Goal: Transaction & Acquisition: Download file/media

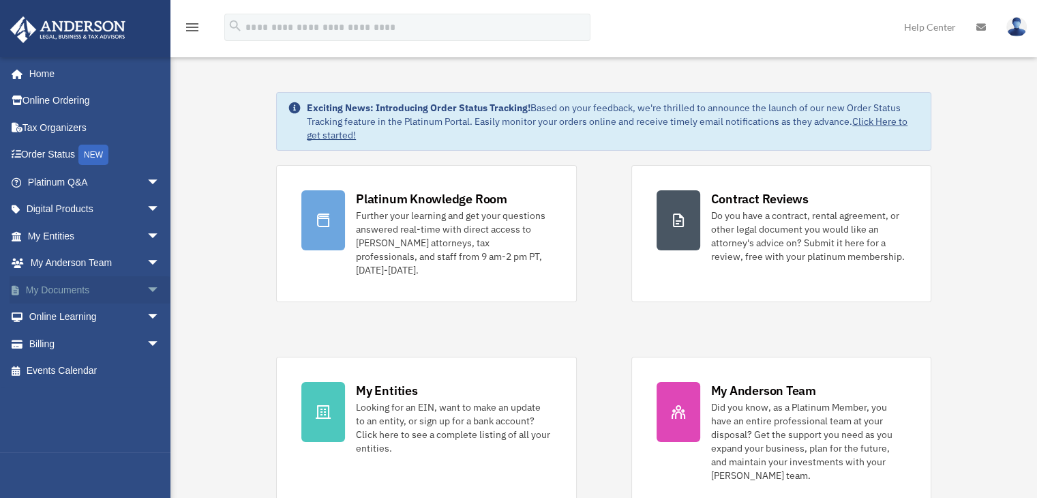
click at [60, 287] on link "My Documents arrow_drop_down" at bounding box center [95, 289] width 171 height 27
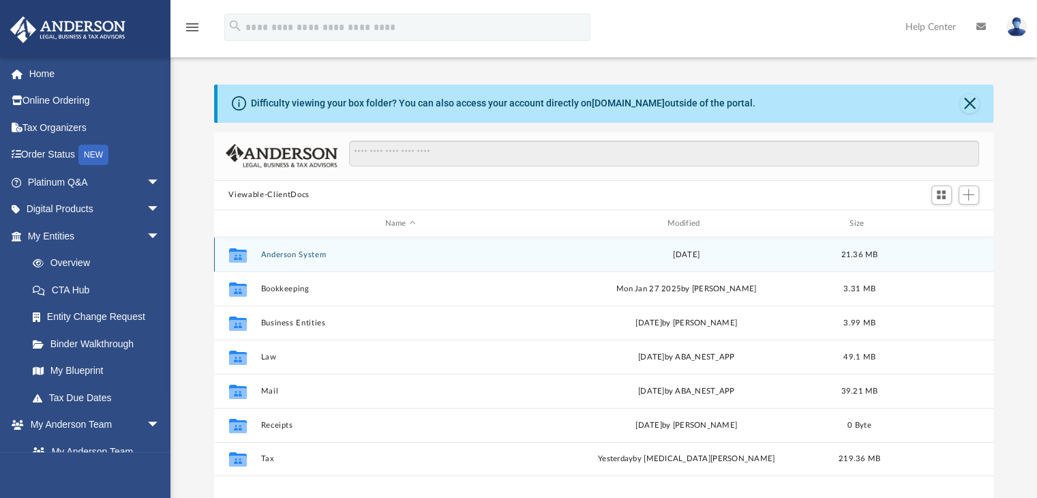
scroll to position [299, 769]
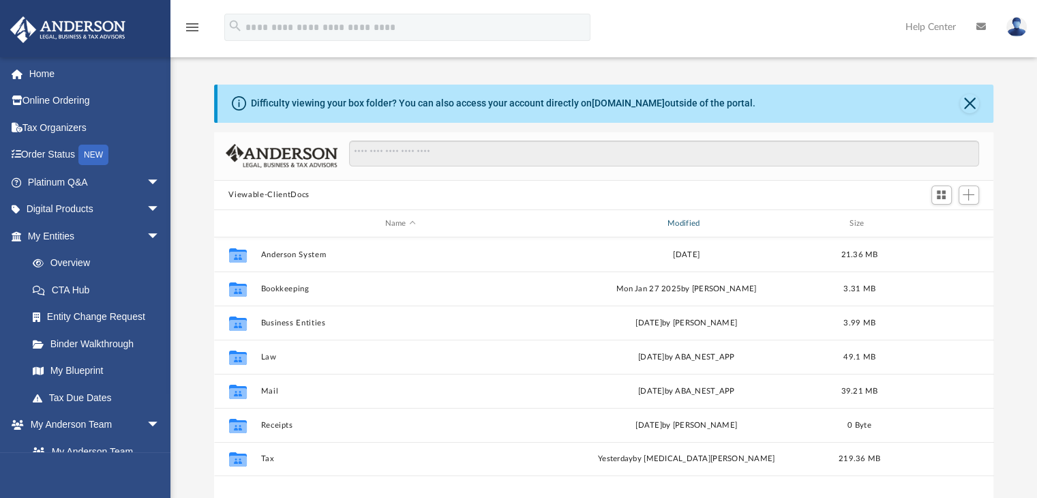
click at [677, 223] on div "Modified" at bounding box center [686, 223] width 280 height 12
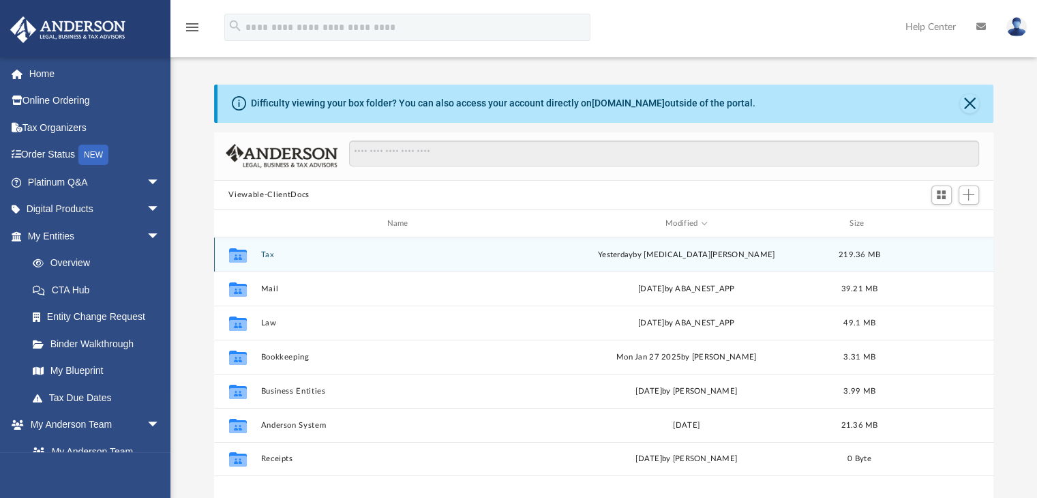
click at [273, 260] on div "Collaborated Folder Tax [DATE] by [MEDICAL_DATA][PERSON_NAME] 219.36 MB" at bounding box center [604, 254] width 780 height 34
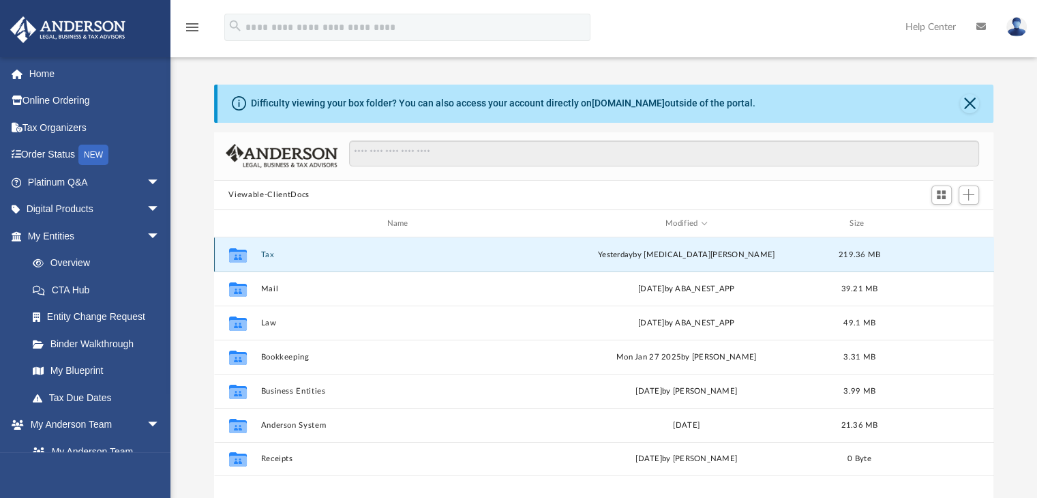
click at [273, 260] on div "Collaborated Folder Tax [DATE] by [MEDICAL_DATA][PERSON_NAME] 219.36 MB" at bounding box center [604, 254] width 780 height 34
click at [267, 260] on div "Collaborated Folder Tax [DATE] by [MEDICAL_DATA][PERSON_NAME] 219.36 MB" at bounding box center [604, 254] width 780 height 34
click at [243, 254] on icon "grid" at bounding box center [237, 257] width 18 height 11
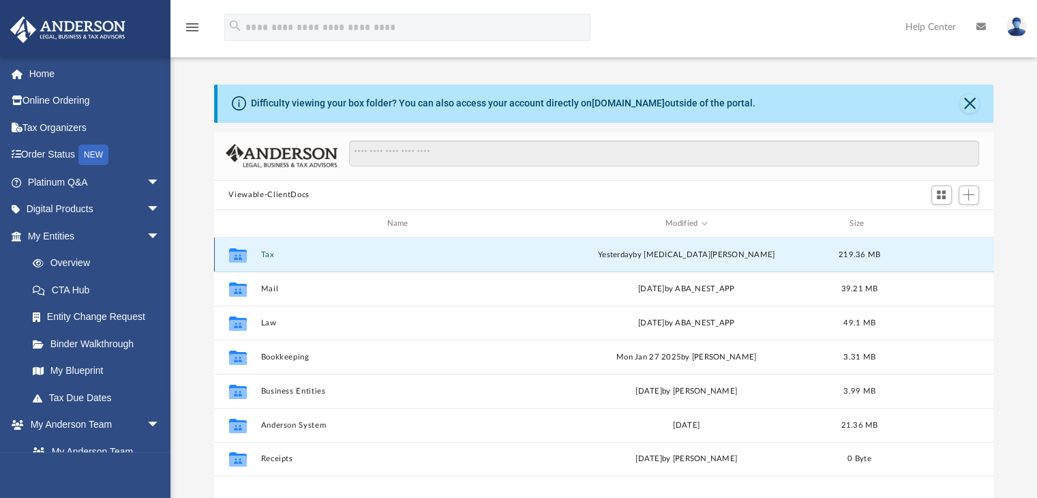
click at [234, 254] on icon "grid" at bounding box center [237, 257] width 18 height 11
click at [241, 257] on icon "grid" at bounding box center [237, 255] width 18 height 14
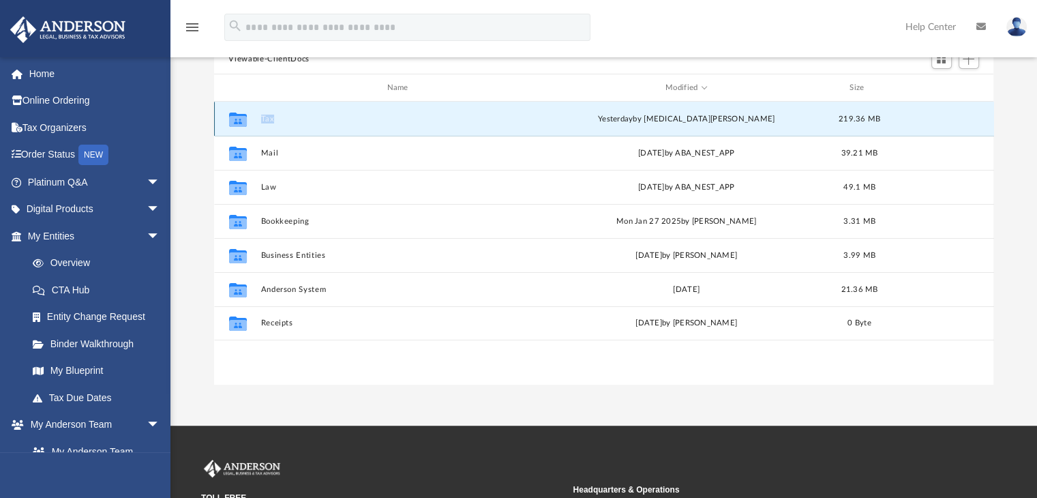
scroll to position [136, 0]
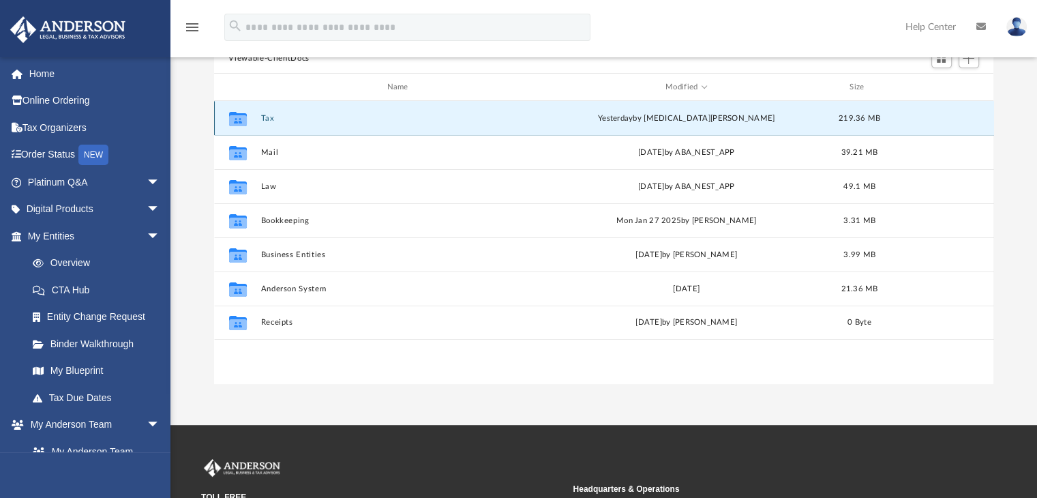
click at [241, 115] on icon "grid" at bounding box center [237, 120] width 18 height 11
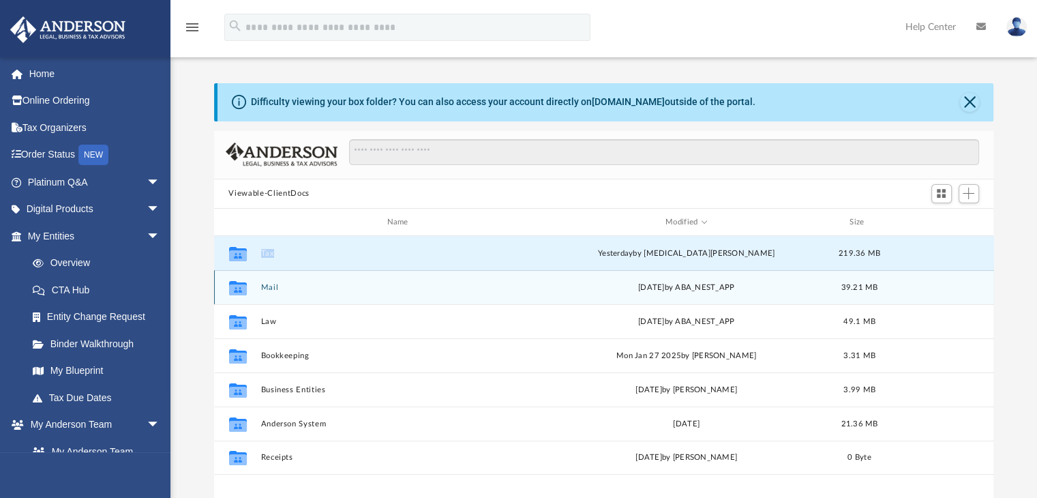
click at [273, 286] on button "Mail" at bounding box center [399, 287] width 279 height 9
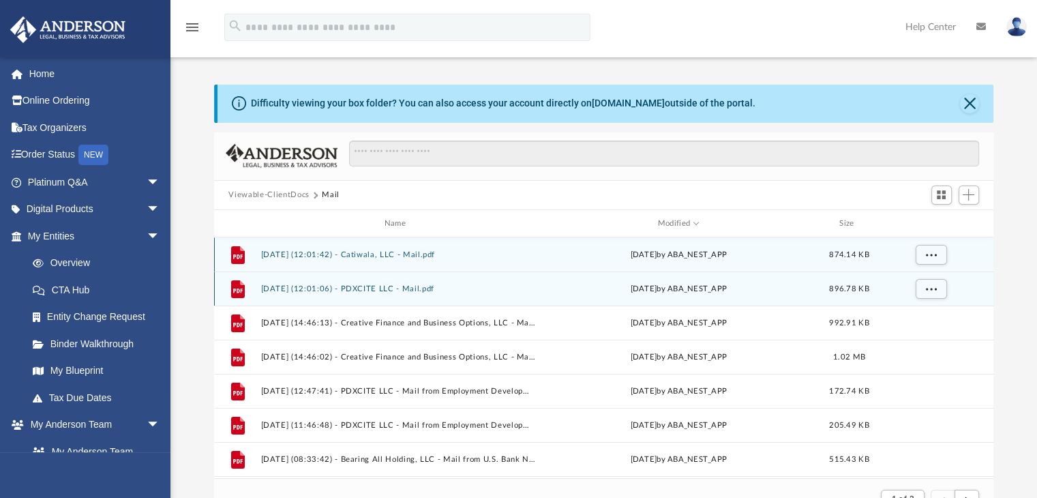
scroll to position [257, 769]
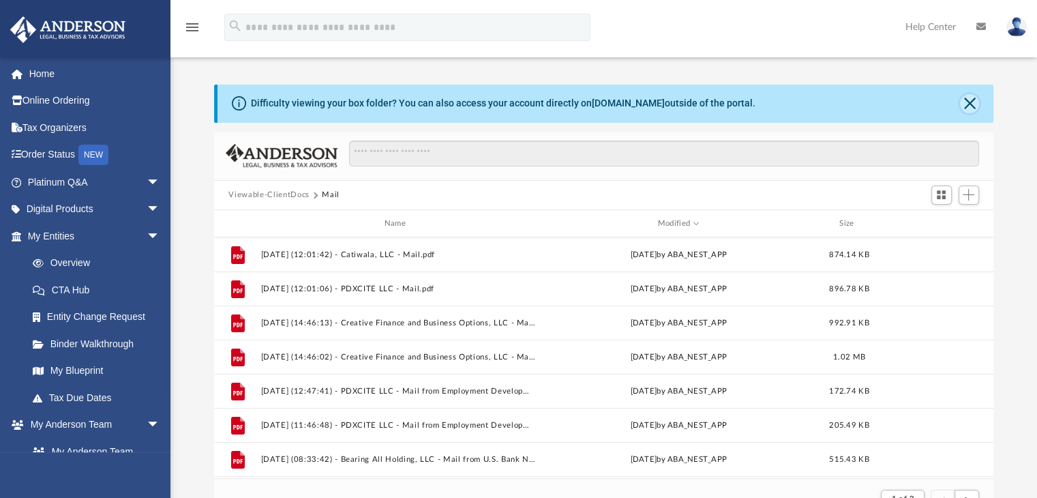
click at [973, 105] on button "Close" at bounding box center [969, 103] width 19 height 19
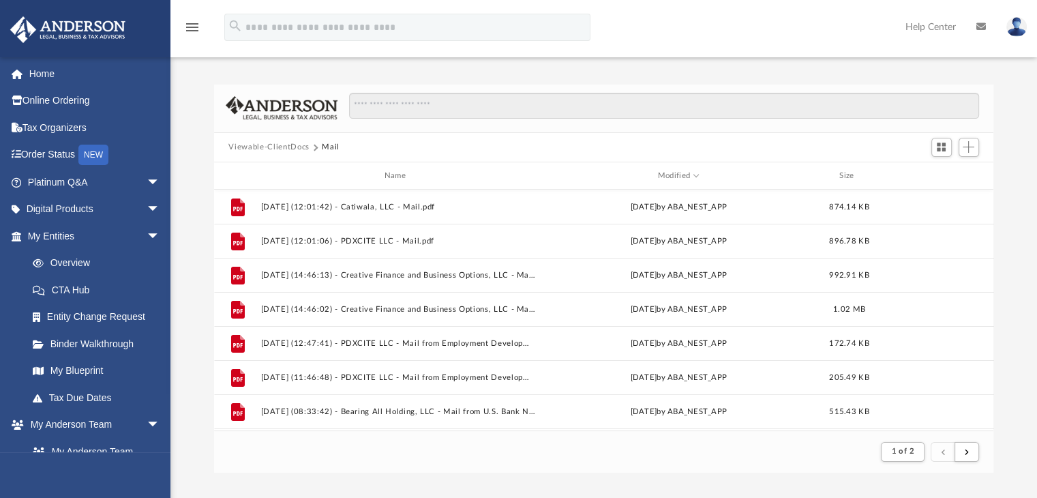
click at [278, 148] on button "Viewable-ClientDocs" at bounding box center [268, 147] width 80 height 12
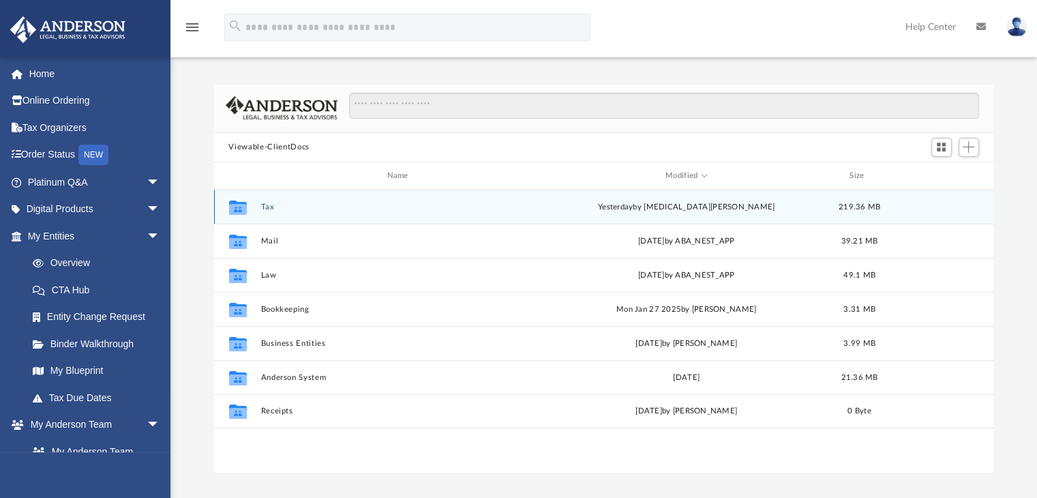
scroll to position [299, 769]
click at [266, 207] on button "Tax" at bounding box center [399, 206] width 279 height 9
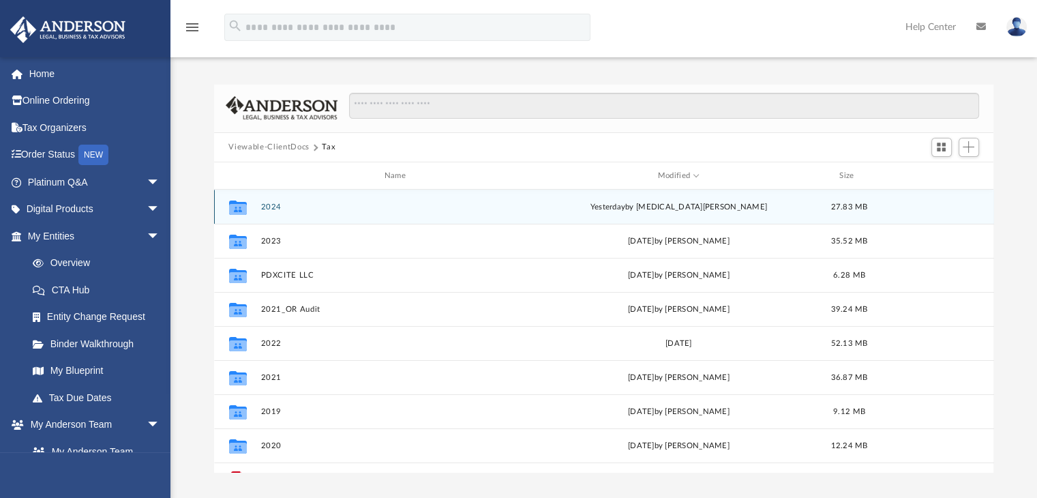
click at [266, 207] on button "2024" at bounding box center [397, 206] width 275 height 9
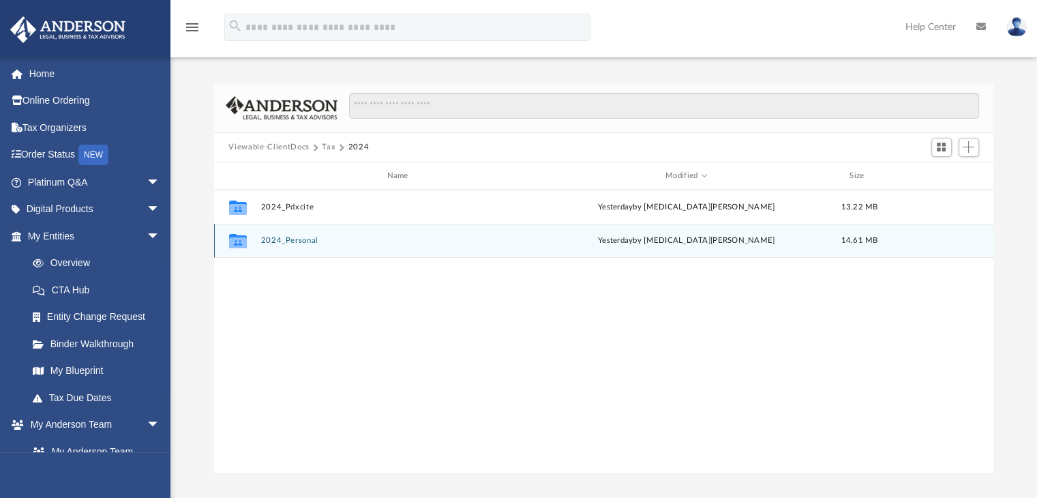
click at [297, 235] on div "Collaborated Folder 2024_Personal yesterday by Nikita Patel 14.61 MB" at bounding box center [604, 241] width 780 height 34
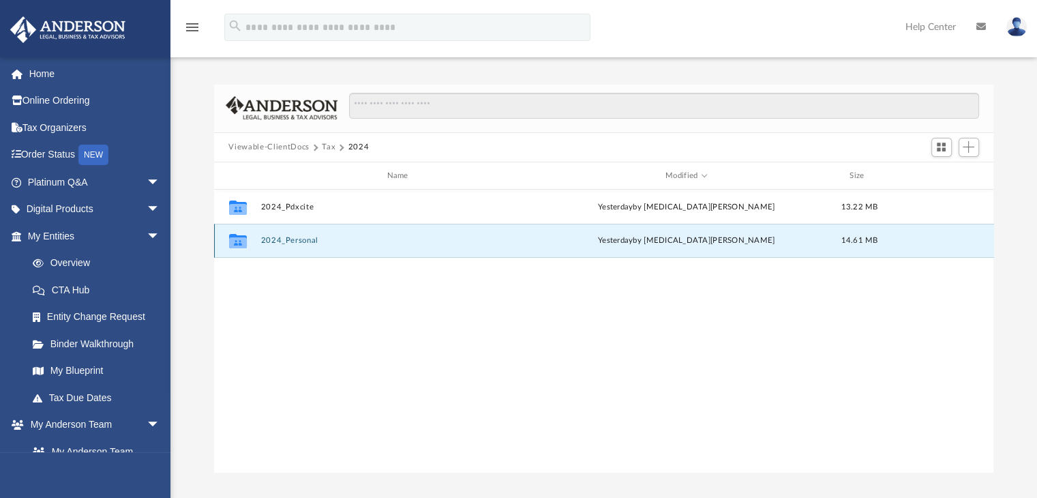
click at [299, 238] on button "2024_Personal" at bounding box center [399, 241] width 279 height 9
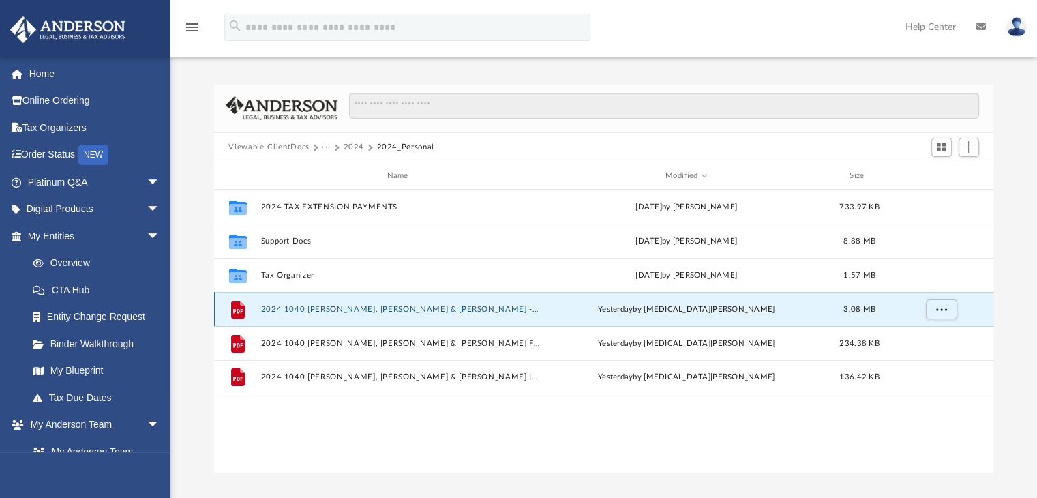
click at [470, 307] on button "2024 1040 Cardino III, Fredolin & Cardino, Catherine - Review Copy.pdf" at bounding box center [399, 309] width 279 height 9
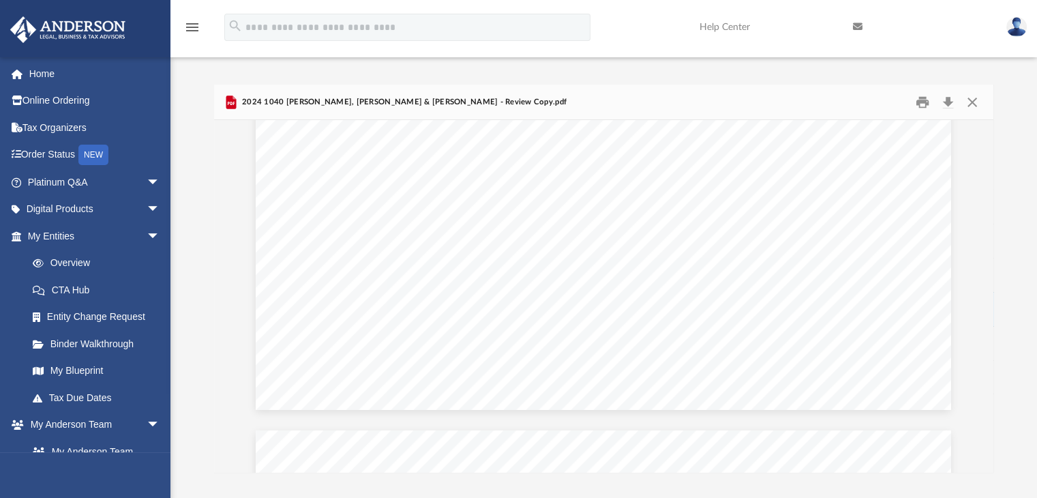
scroll to position [21788, 0]
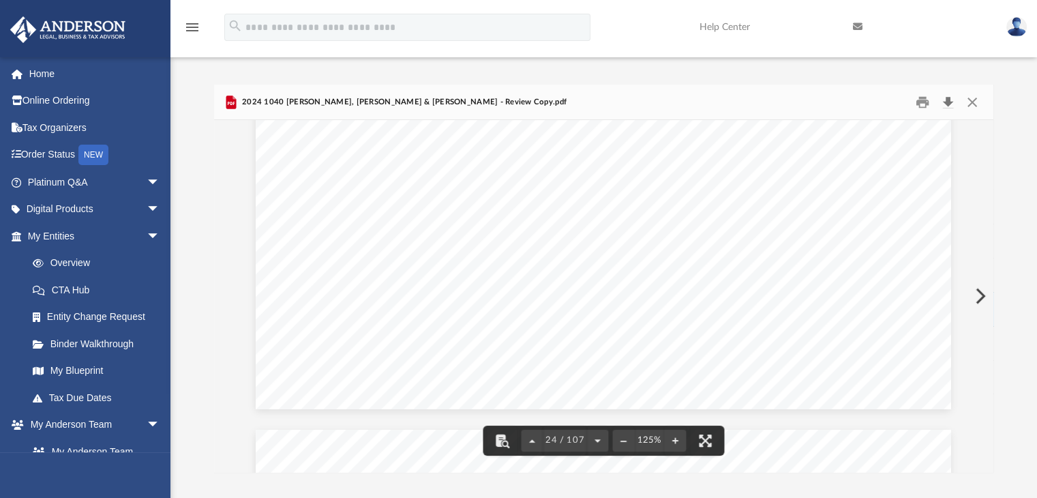
click at [951, 104] on button "Download" at bounding box center [948, 101] width 25 height 21
